Goal: Transaction & Acquisition: Purchase product/service

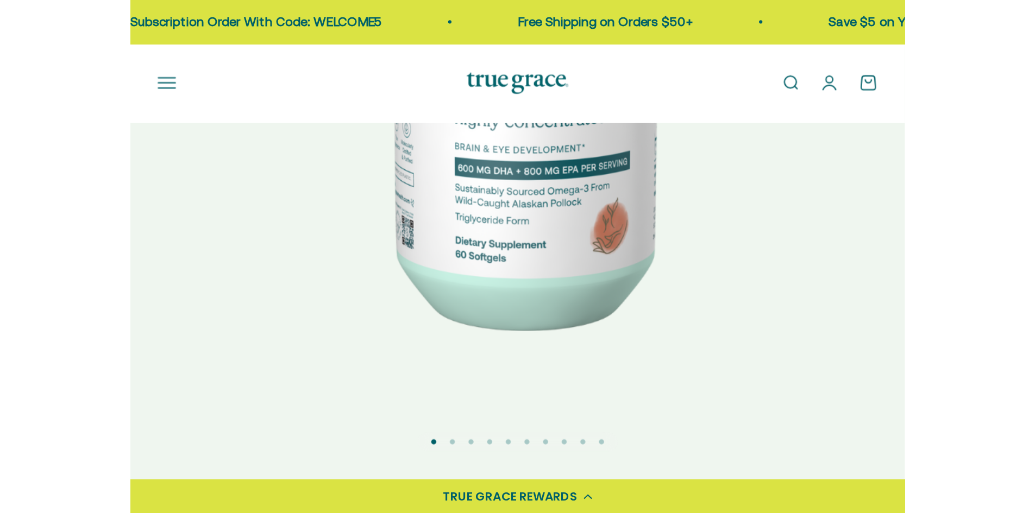
scroll to position [272, 0]
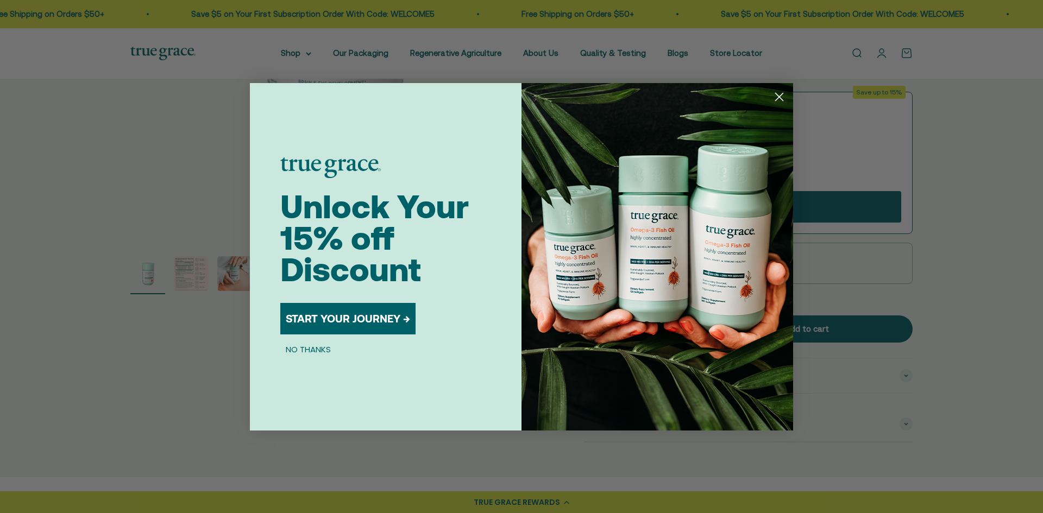
click at [496, 96] on circle "Close dialog" at bounding box center [779, 96] width 18 height 18
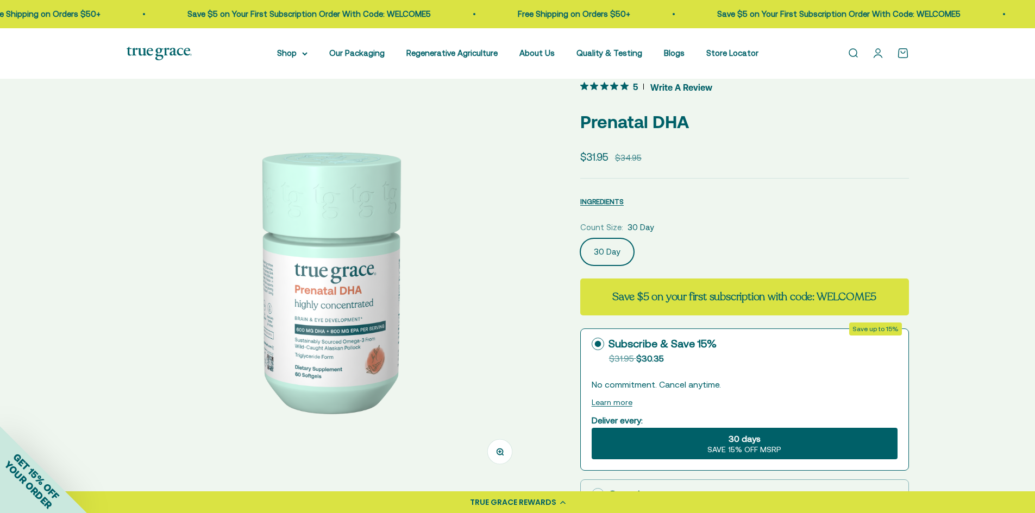
scroll to position [0, 0]
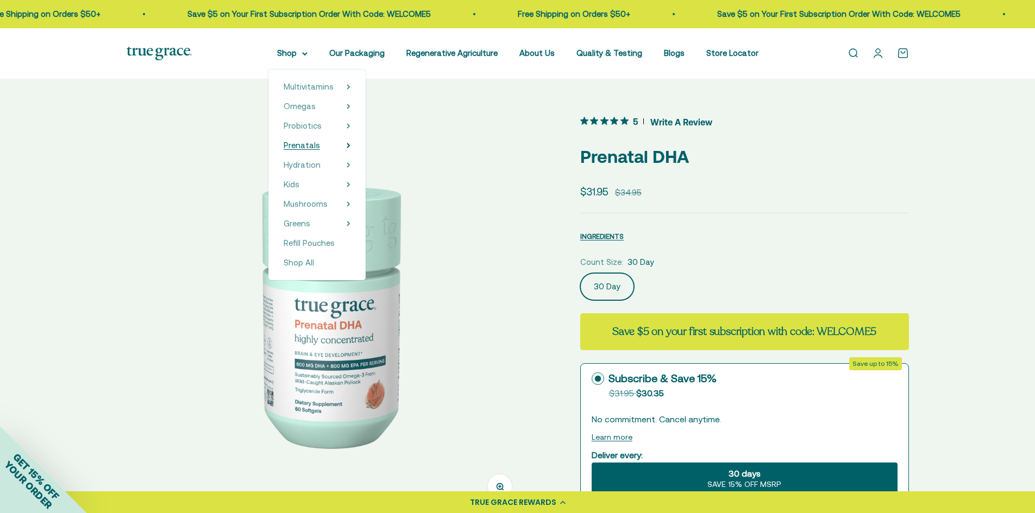
click at [318, 147] on span "Prenatals" at bounding box center [302, 145] width 36 height 9
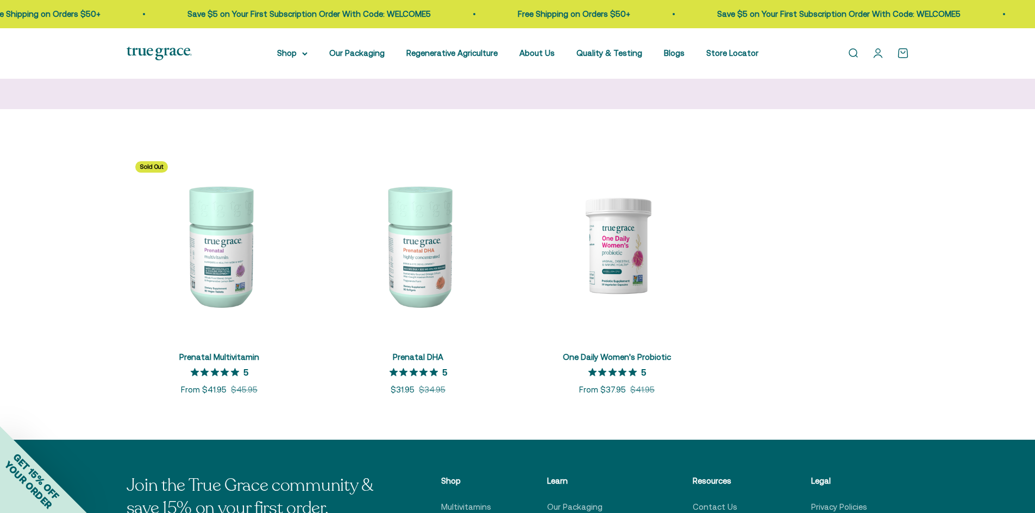
scroll to position [163, 0]
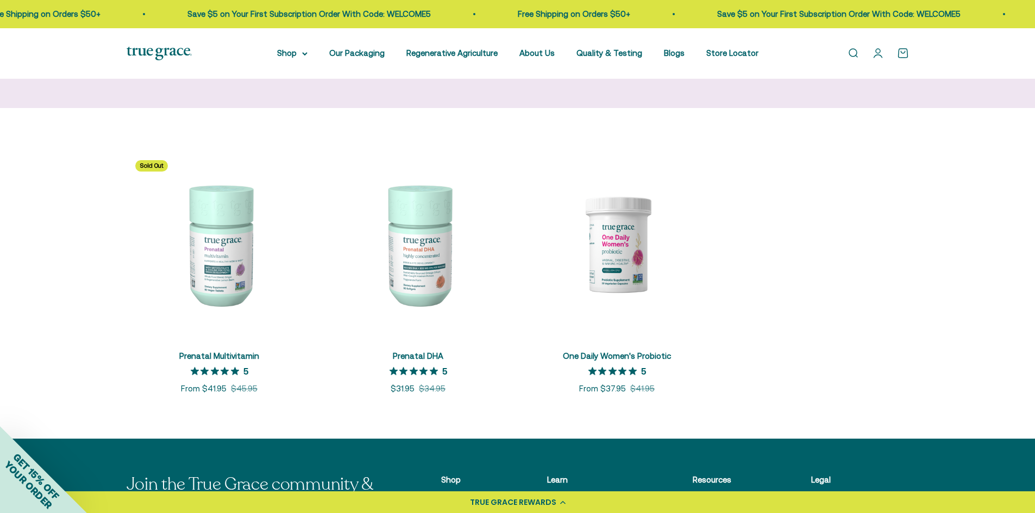
click at [228, 266] on img at bounding box center [220, 245] width 186 height 186
